Goal: Transaction & Acquisition: Book appointment/travel/reservation

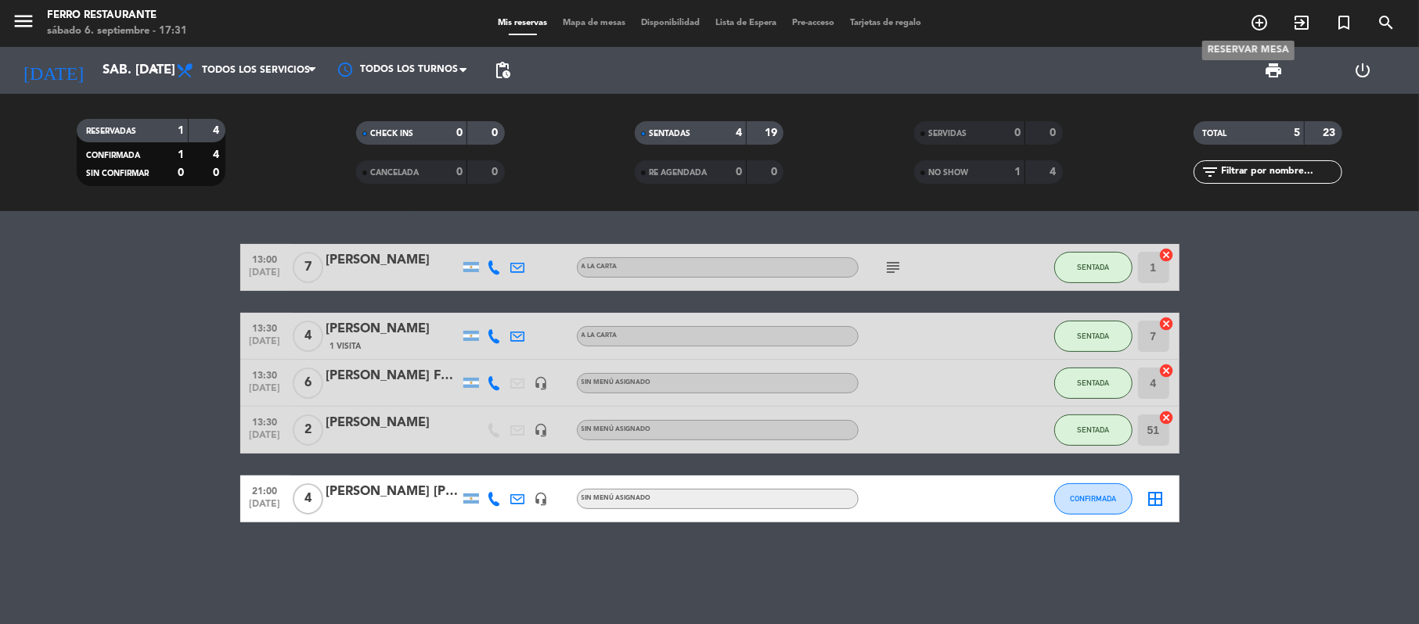
click at [1264, 17] on icon "add_circle_outline" at bounding box center [1259, 22] width 19 height 19
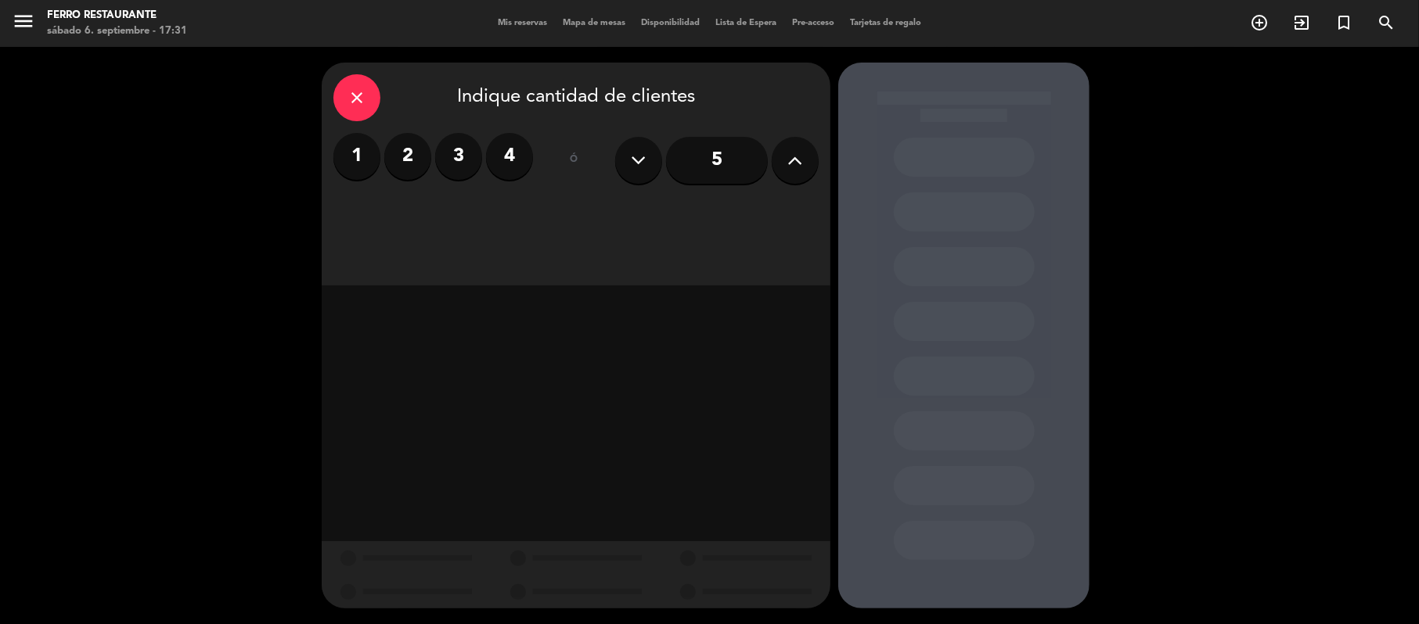
click at [417, 153] on label "2" at bounding box center [407, 156] width 47 height 47
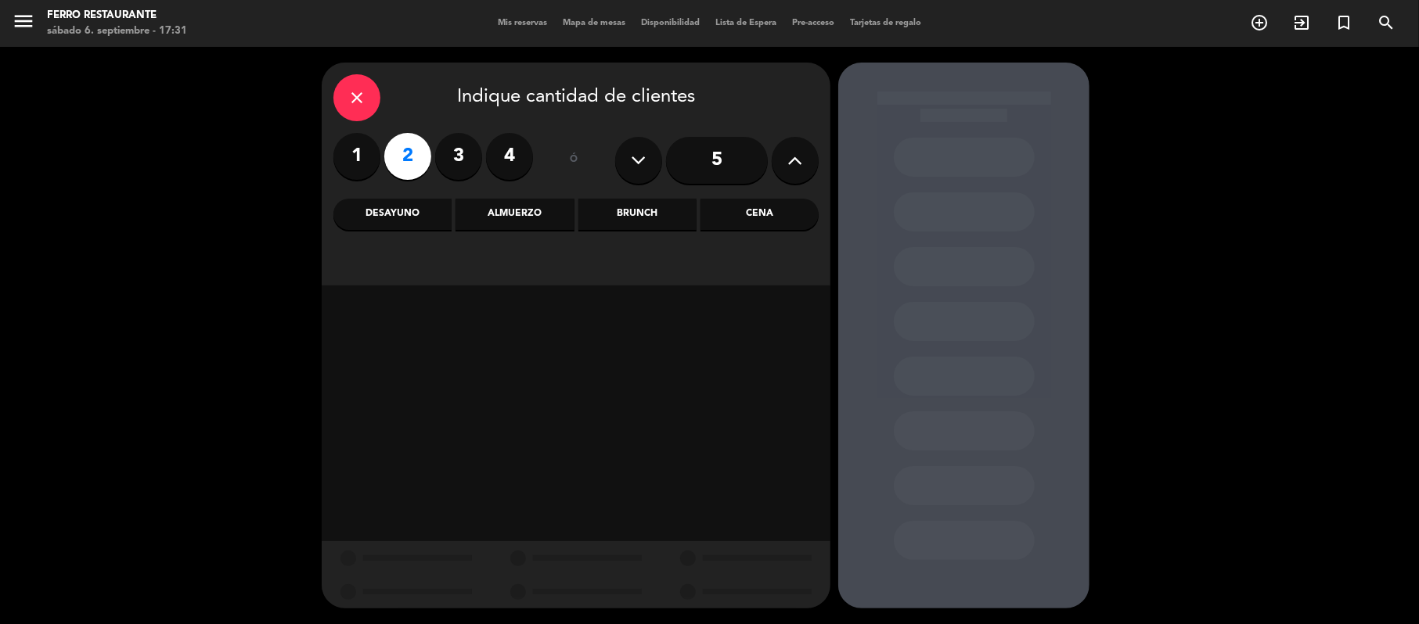
click at [734, 225] on div "Cena" at bounding box center [759, 214] width 118 height 31
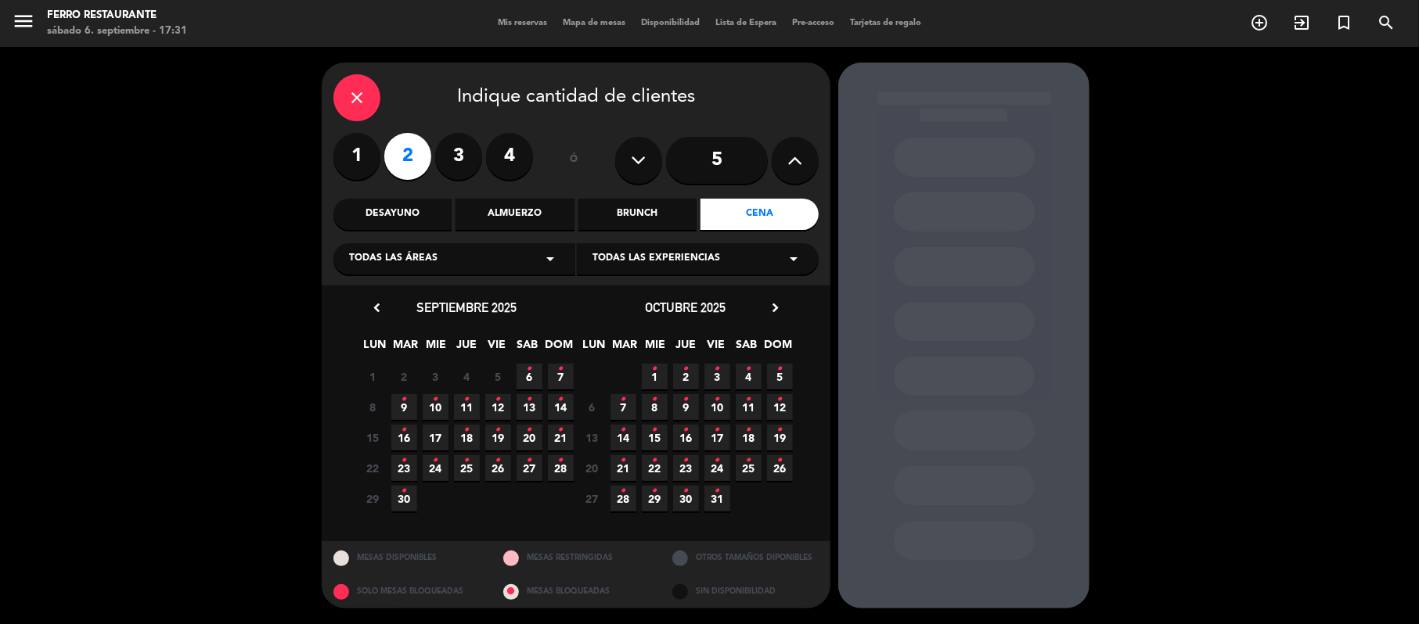
click at [531, 376] on icon "•" at bounding box center [529, 369] width 5 height 25
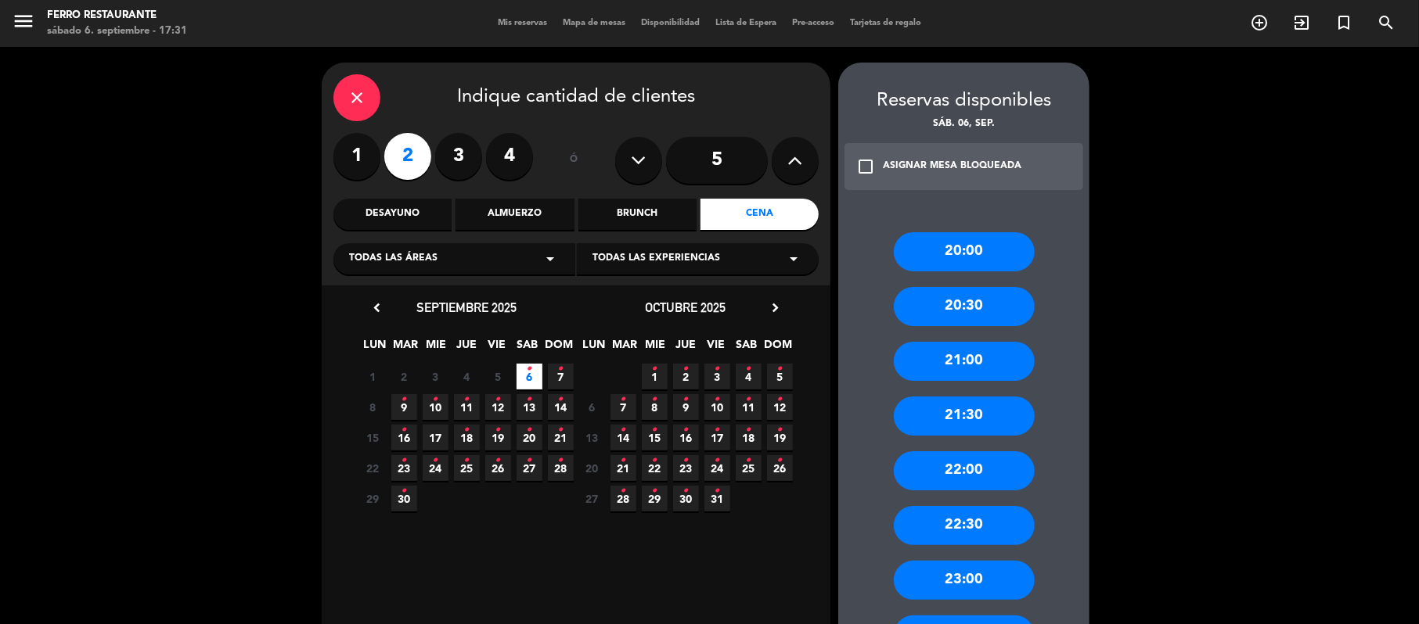
click at [974, 421] on div "21:30" at bounding box center [964, 416] width 141 height 39
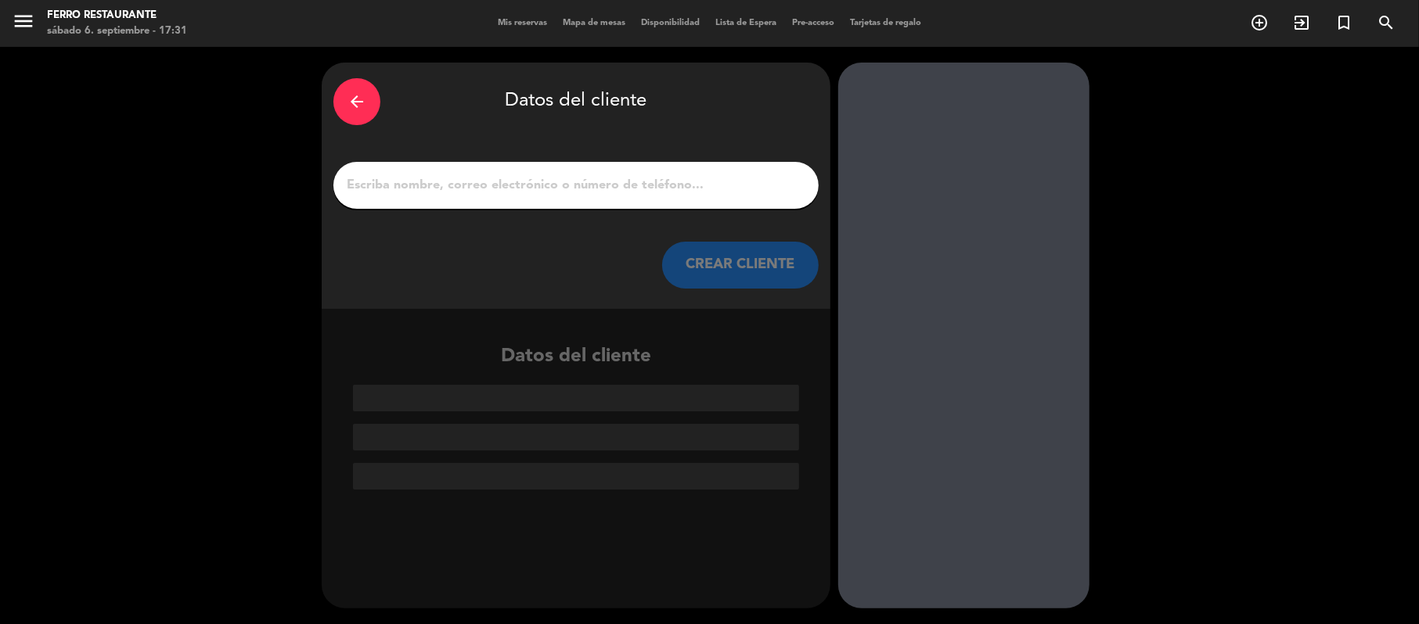
click at [689, 195] on input "1" at bounding box center [576, 185] width 462 height 22
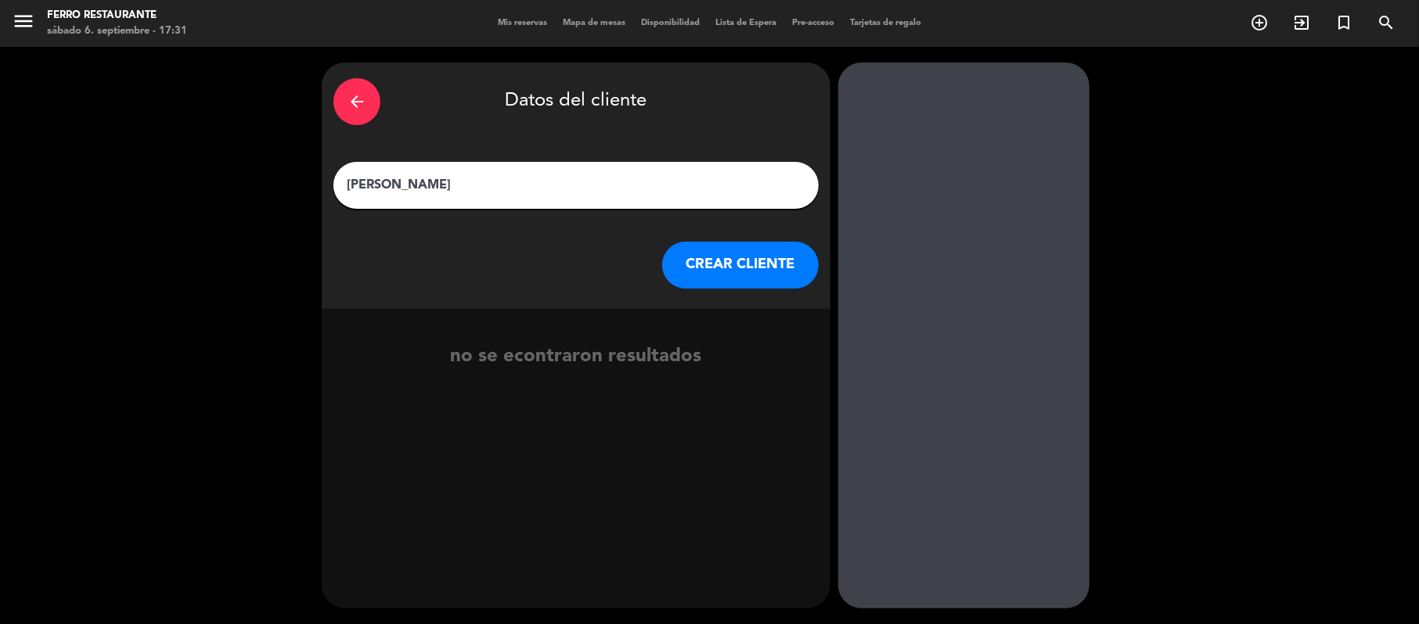
type input "[PERSON_NAME]"
click at [707, 273] on button "CREAR CLIENTE" at bounding box center [740, 265] width 156 height 47
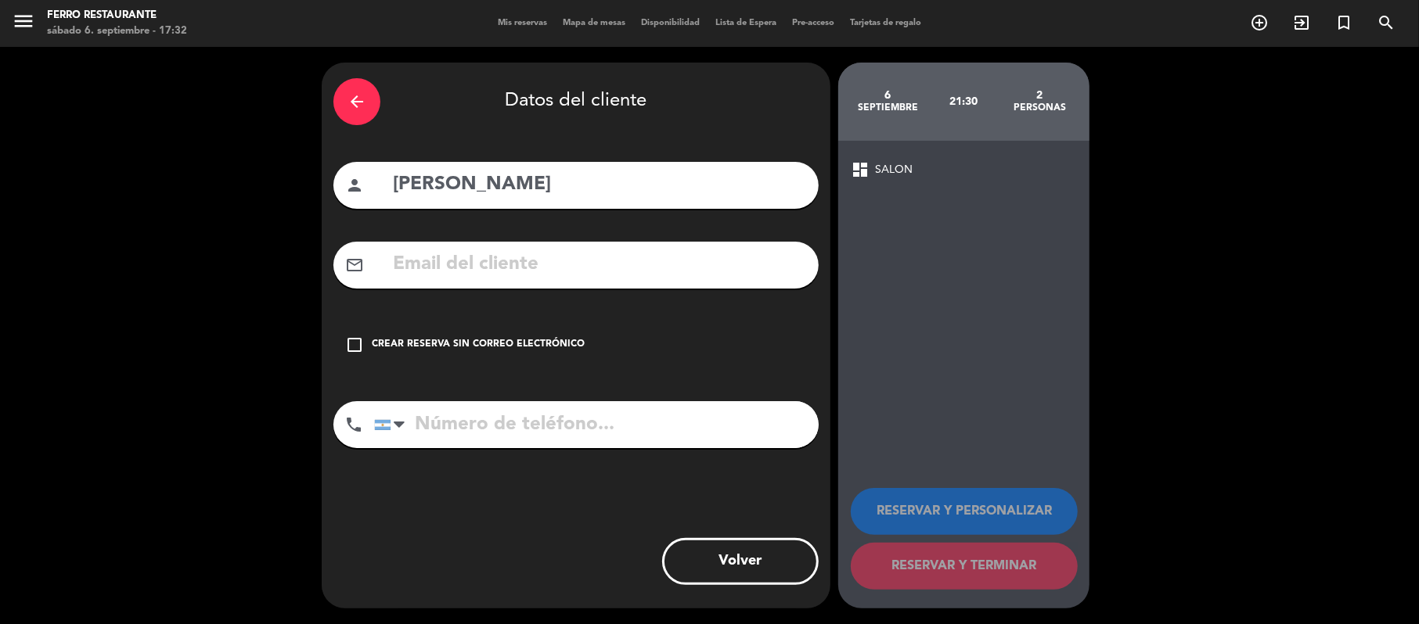
click at [442, 279] on input "text" at bounding box center [598, 265] width 415 height 32
paste input "[EMAIL_ADDRESS][DOMAIN_NAME]"
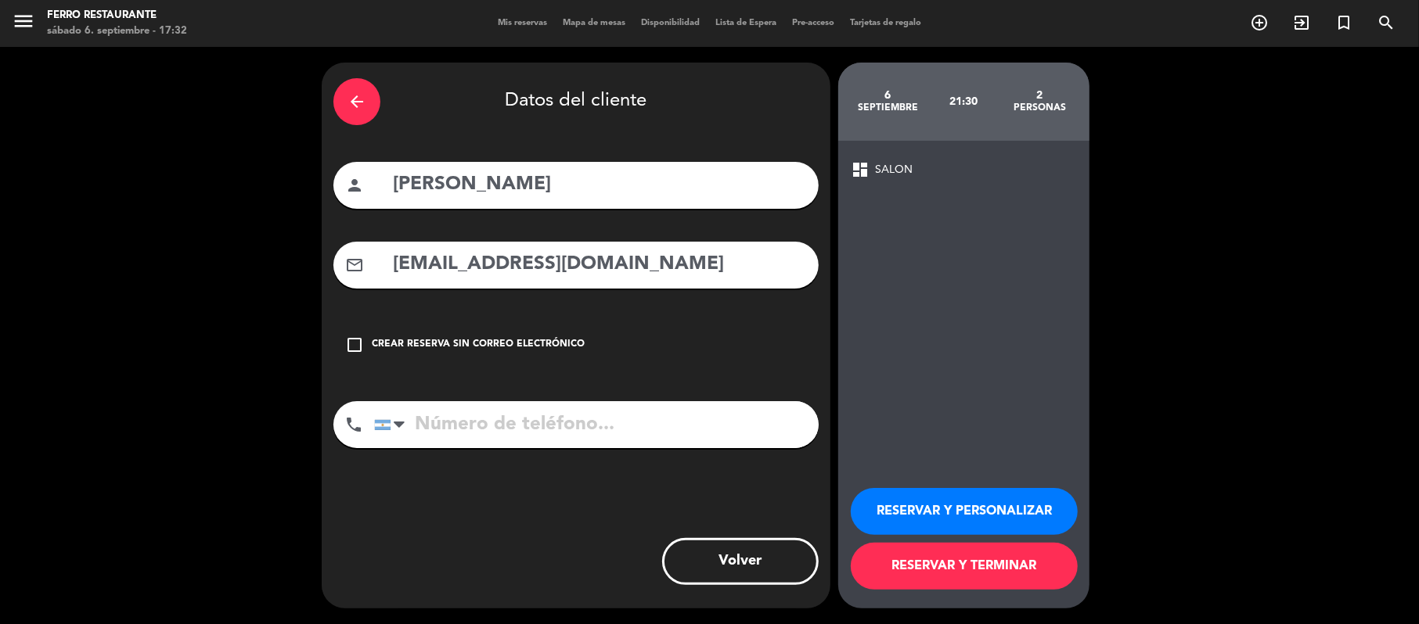
click at [402, 273] on input "[EMAIL_ADDRESS][DOMAIN_NAME]" at bounding box center [598, 265] width 415 height 32
type input "[EMAIL_ADDRESS][DOMAIN_NAME]"
click at [466, 445] on input "tel" at bounding box center [596, 424] width 444 height 47
click at [507, 448] on input "tel" at bounding box center [596, 424] width 444 height 47
type input "3794086634"
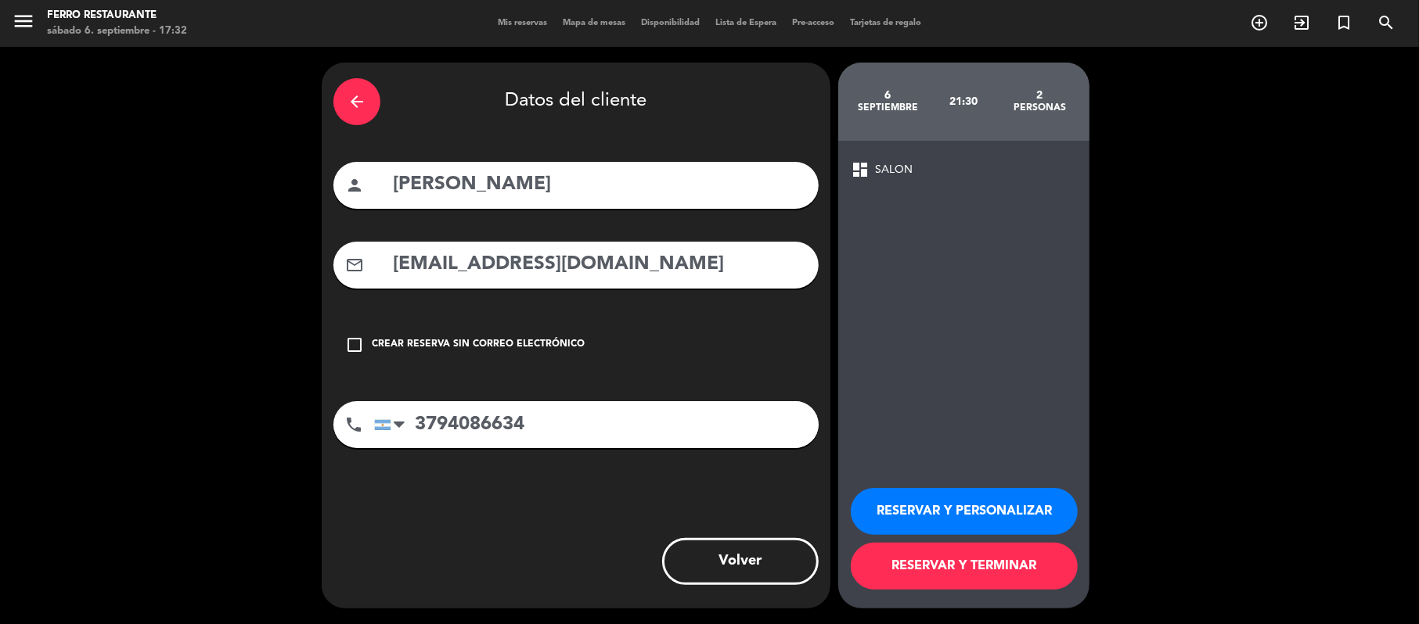
click at [892, 585] on button "RESERVAR Y TERMINAR" at bounding box center [964, 566] width 227 height 47
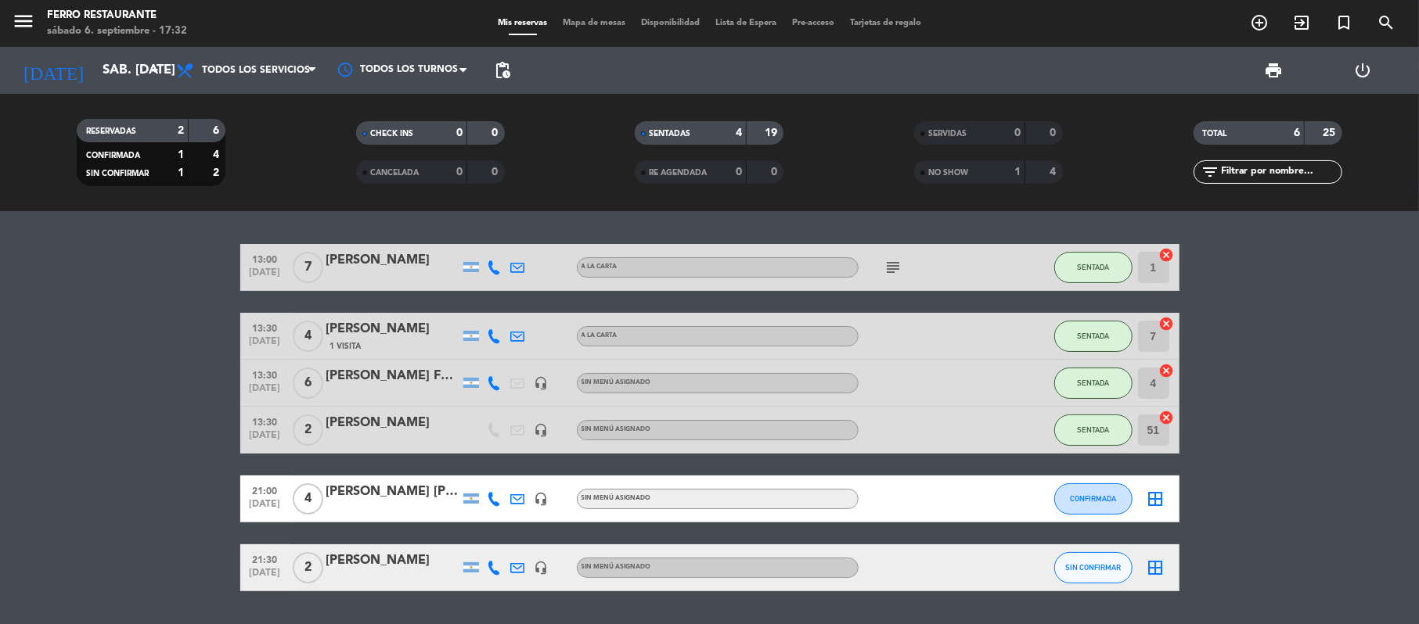
click at [1402, 389] on bookings-row "13:00 [DATE] 7 [PERSON_NAME] A [PERSON_NAME] subject SENTADA 1 cancel 13:30 [DA…" at bounding box center [709, 417] width 1419 height 347
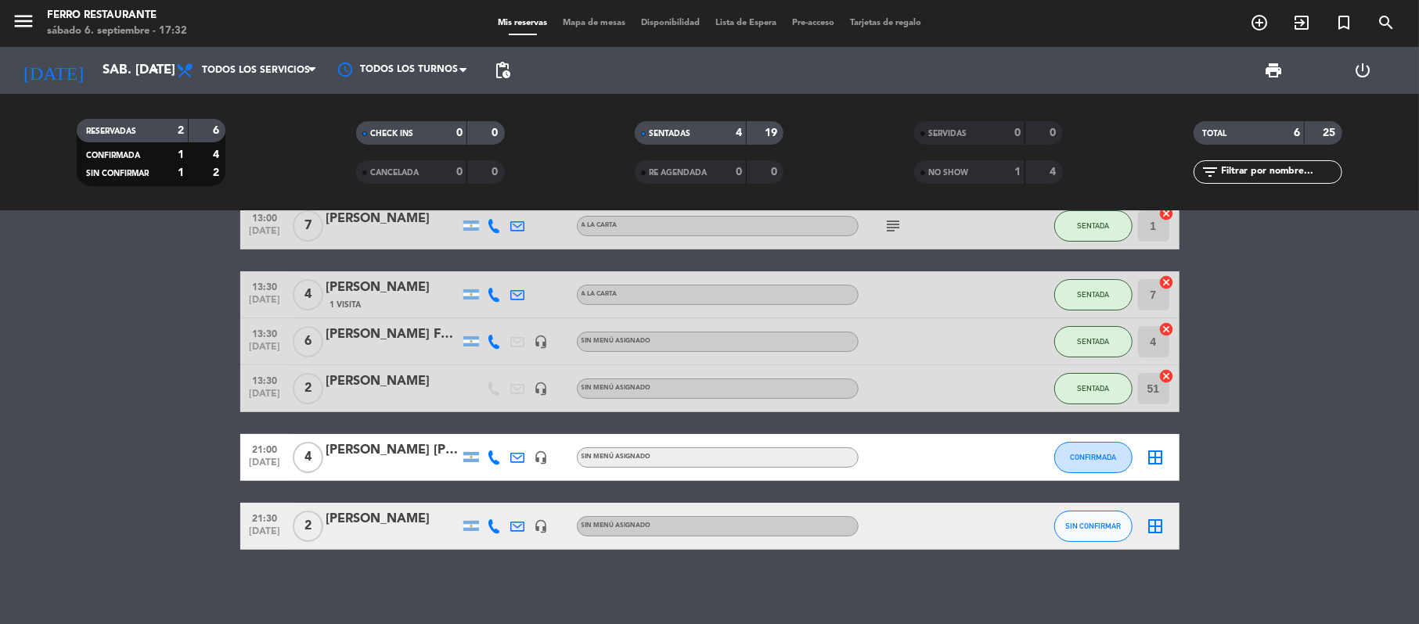
scroll to position [69, 0]
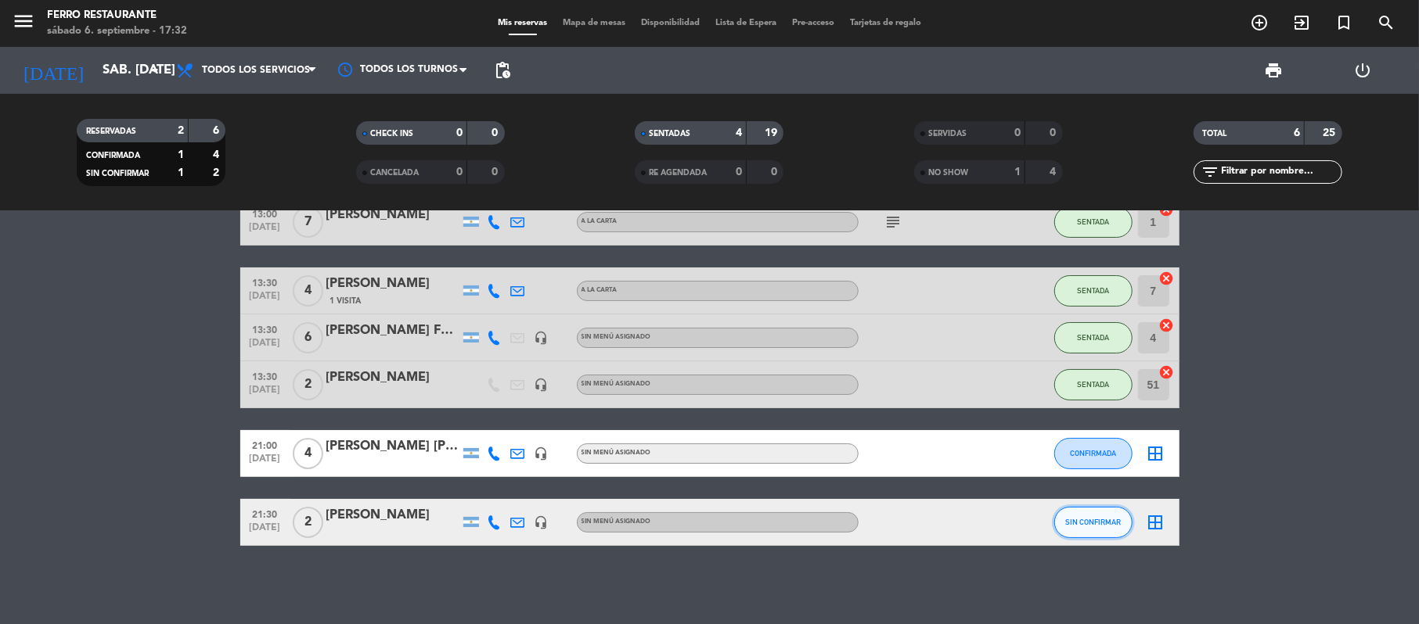
click at [1091, 520] on span "SIN CONFIRMAR" at bounding box center [1093, 522] width 56 height 9
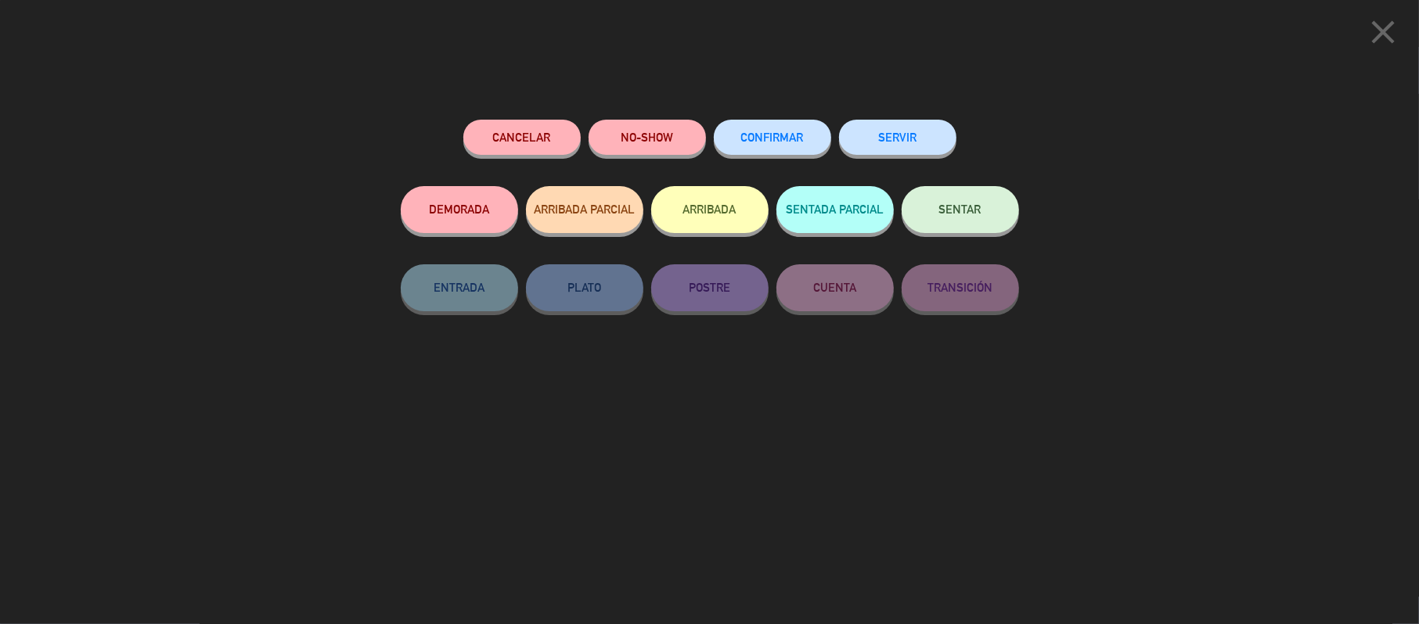
click at [765, 144] on span "CONFIRMAR" at bounding box center [772, 137] width 63 height 13
